Goal: Complete application form

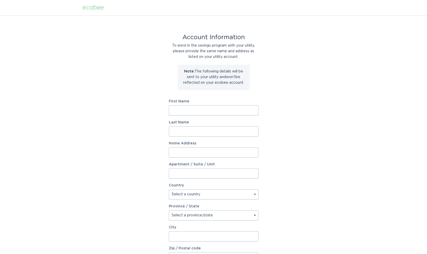
click at [187, 110] on input "First Name" at bounding box center [214, 110] width 90 height 10
type input "[PERSON_NAME]"
paste input "[STREET_ADDRESS][PERSON_NAME]"
type input "[STREET_ADDRESS][PERSON_NAME]"
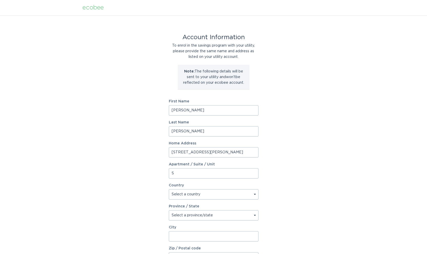
drag, startPoint x: 177, startPoint y: 173, endPoint x: 167, endPoint y: 173, distance: 10.8
click at [167, 173] on div "Account Information To enrol in the savings program with your utility, please p…" at bounding box center [213, 156] width 427 height 283
paste input "TE 11"
type input "STE 11"
click at [180, 192] on select "Select a country [GEOGRAPHIC_DATA] [GEOGRAPHIC_DATA]" at bounding box center [214, 194] width 90 height 10
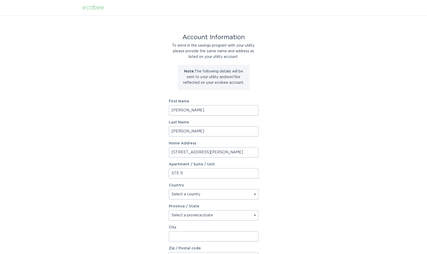
select select "US"
click at [182, 215] on select "Select a province/state [US_STATE] [US_STATE] [US_STATE] [US_STATE] [US_STATE] …" at bounding box center [214, 215] width 90 height 10
select select "KY"
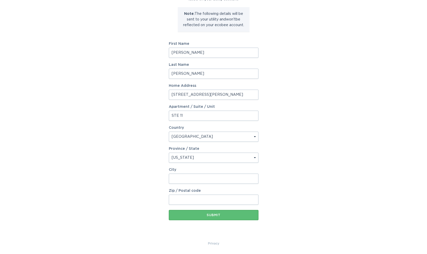
click at [180, 176] on input "City" at bounding box center [214, 179] width 90 height 10
paste input "[GEOGRAPHIC_DATA]"
type input "[GEOGRAPHIC_DATA]"
type input "40223"
click at [178, 224] on div "Account Information To enrol in the savings program with your utility, please p…" at bounding box center [214, 99] width 90 height 283
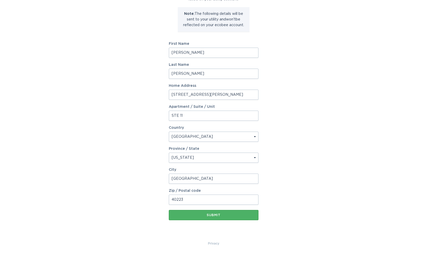
click at [210, 213] on button "Submit" at bounding box center [214, 215] width 90 height 10
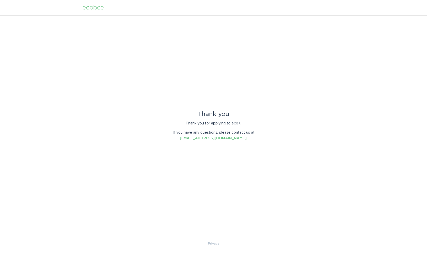
scroll to position [0, 0]
